Goal: Task Accomplishment & Management: Complete application form

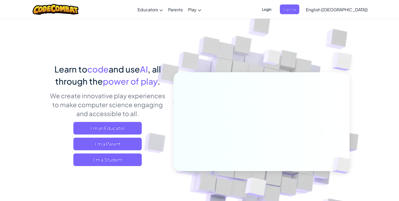
click at [177, 65] on img at bounding box center [258, 116] width 292 height 292
click at [275, 11] on span "Login" at bounding box center [267, 9] width 16 height 10
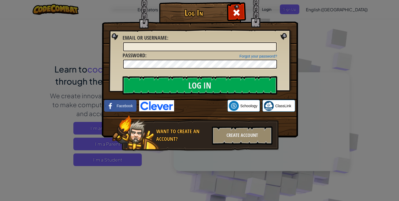
click at [376, 14] on div "Log In Unknown Error Email or Username : Forgot your password? Password : Log I…" at bounding box center [199, 100] width 399 height 201
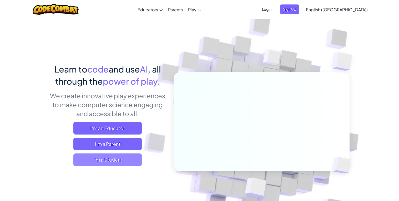
click at [103, 171] on div "Learn to code and use AI , all through the power of play . We create innovative…" at bounding box center [200, 136] width 300 height 147
click at [101, 165] on span "I'm a Student" at bounding box center [107, 160] width 68 height 13
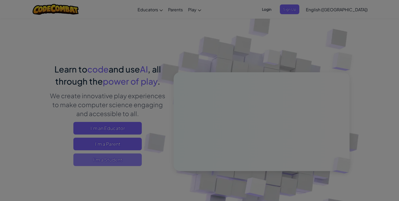
click at [117, 159] on div at bounding box center [199, 100] width 399 height 201
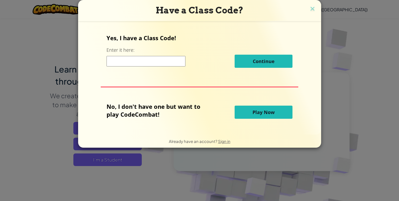
click at [175, 63] on input at bounding box center [146, 61] width 79 height 11
type input "lnjjk"
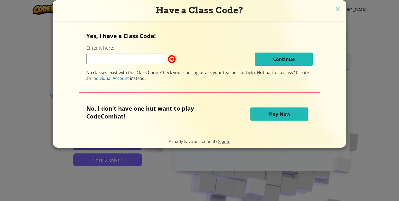
click at [341, 9] on div "Have a Class Code?" at bounding box center [200, 10] width 294 height 21
click at [339, 9] on img at bounding box center [337, 9] width 7 height 8
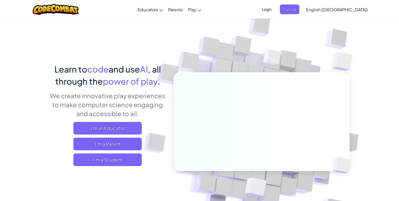
click at [275, 7] on span "Login" at bounding box center [267, 9] width 16 height 10
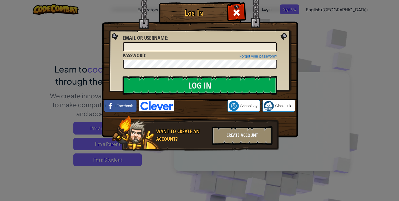
click at [192, 97] on img at bounding box center [200, 60] width 196 height 153
